Goal: Task Accomplishment & Management: Manage account settings

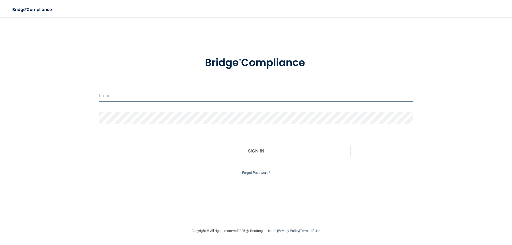
click at [224, 95] on input "email" at bounding box center [256, 96] width 314 height 12
type input "[PERSON_NAME][EMAIL_ADDRESS][PERSON_NAME][DOMAIN_NAME]"
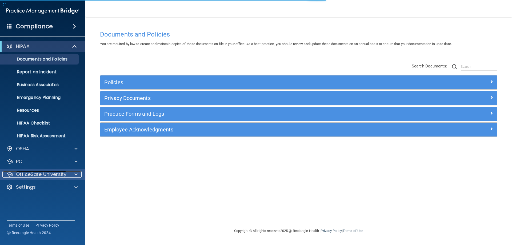
click at [47, 174] on p "OfficeSafe University" at bounding box center [41, 174] width 50 height 6
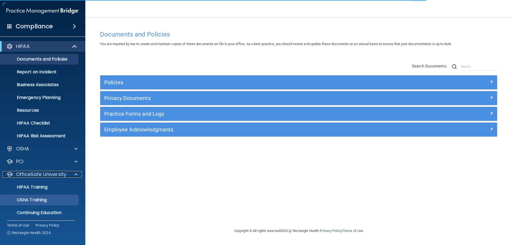
scroll to position [15, 0]
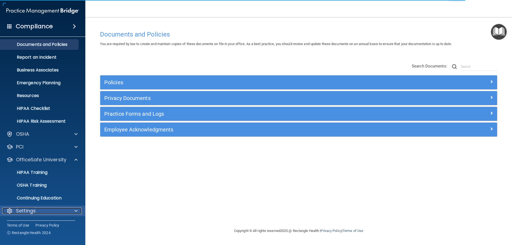
click at [34, 210] on p "Settings" at bounding box center [26, 211] width 20 height 6
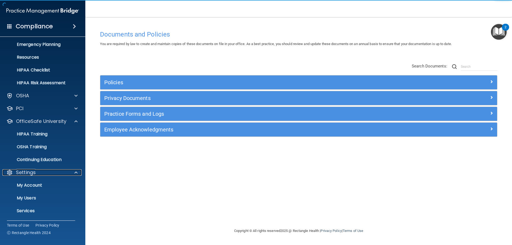
scroll to position [59, 0]
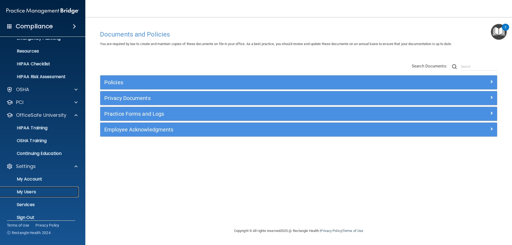
click at [39, 193] on p "My Users" at bounding box center [39, 192] width 73 height 5
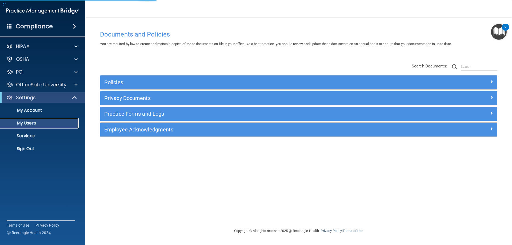
select select "20"
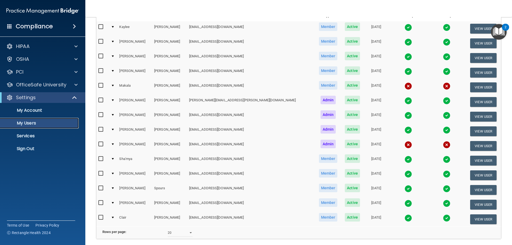
scroll to position [71, 0]
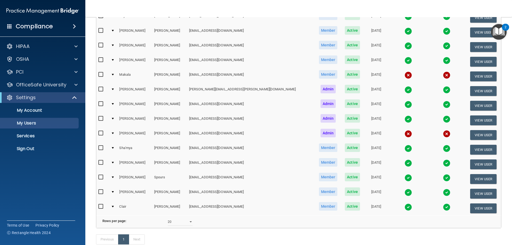
click at [405, 207] on img at bounding box center [408, 207] width 7 height 7
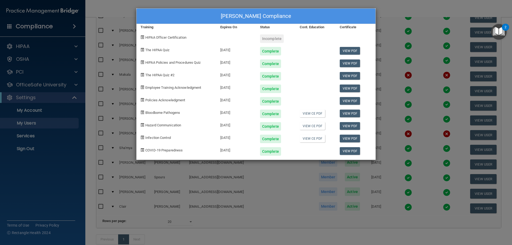
click at [384, 6] on div "[PERSON_NAME] Compliance Training Expires On Status Cont. Education Certificate…" at bounding box center [256, 122] width 512 height 245
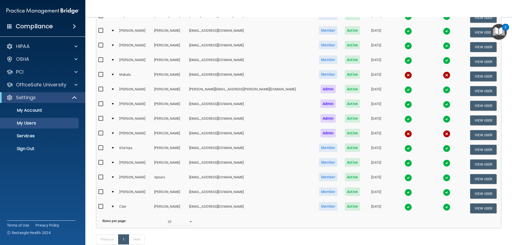
click at [405, 73] on img at bounding box center [408, 75] width 7 height 7
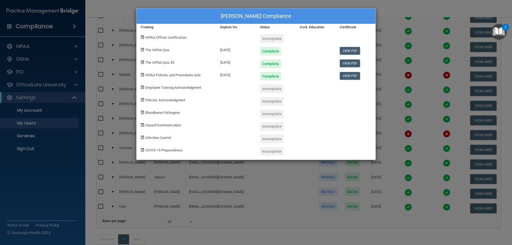
click at [398, 3] on div "[PERSON_NAME] Compliance Training Expires On Status Cont. Education Certificate…" at bounding box center [256, 122] width 512 height 245
